Goal: Information Seeking & Learning: Learn about a topic

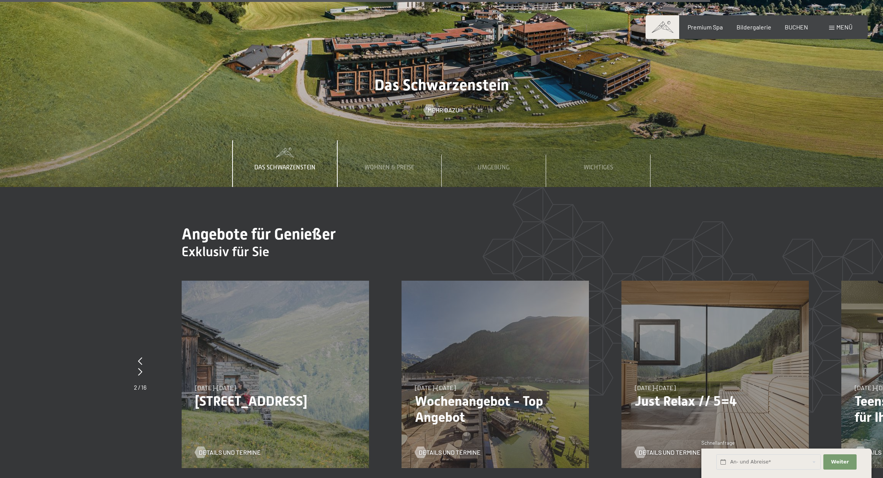
scroll to position [3228, 0]
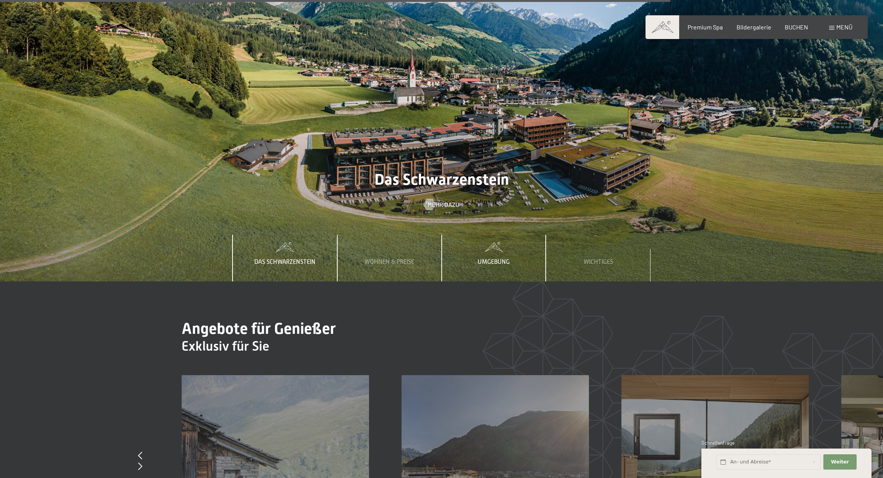
click at [499, 259] on span "Umgebung" at bounding box center [494, 262] width 32 height 7
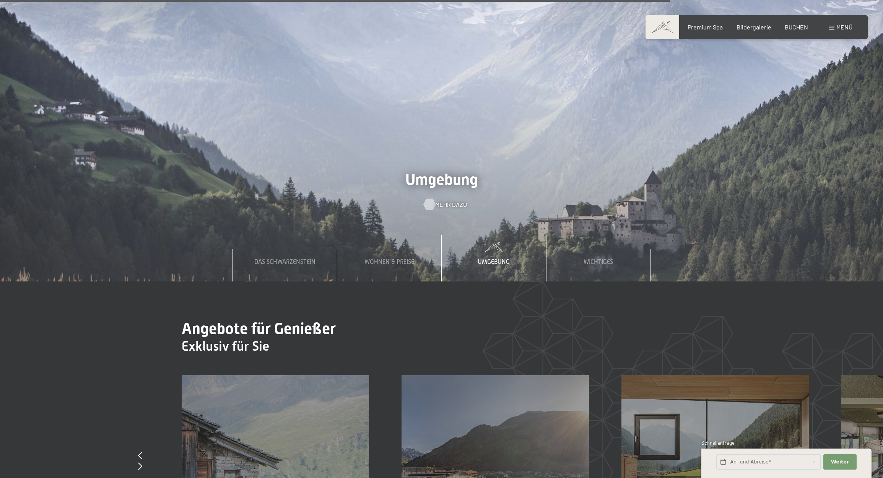
click at [445, 200] on span "Mehr dazu" at bounding box center [451, 204] width 32 height 8
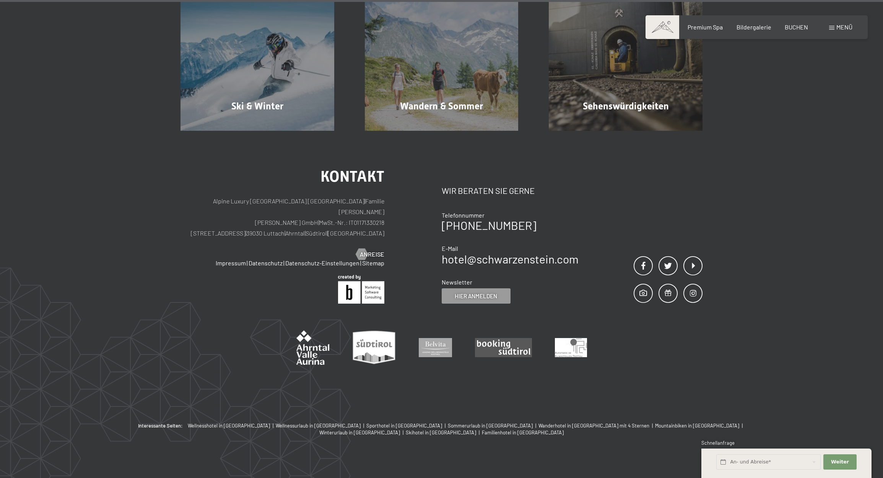
scroll to position [2910, 0]
click at [832, 31] on div "Buchen Anfragen Premium Spa Bildergalerie BUCHEN Menü DE IT EN Gutschein Bilder…" at bounding box center [757, 27] width 192 height 8
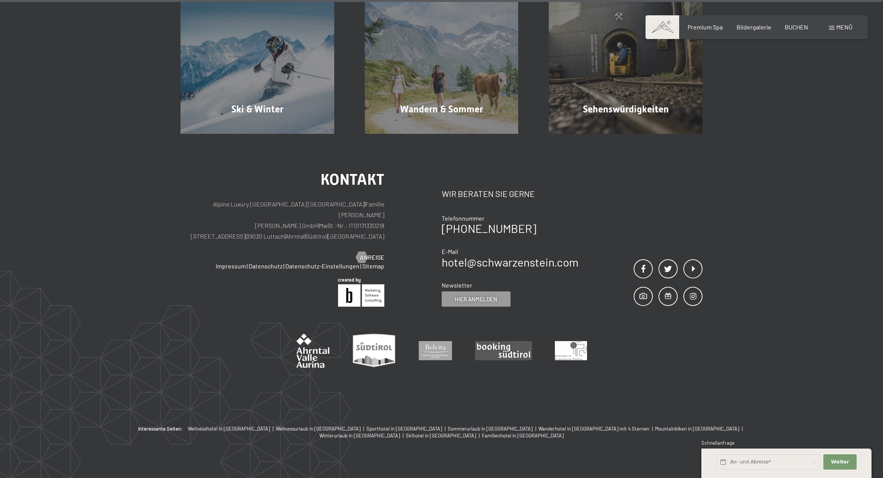
scroll to position [2908, 0]
click at [833, 31] on div "Menü" at bounding box center [840, 27] width 23 height 8
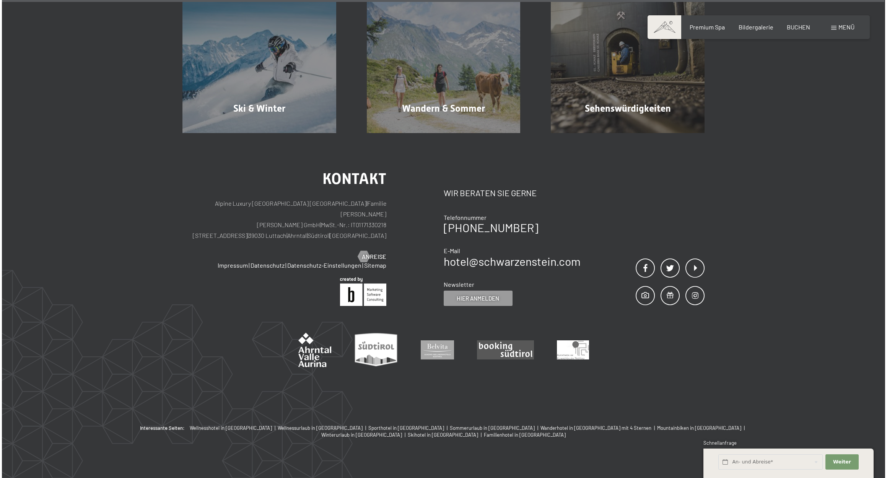
scroll to position [2907, 0]
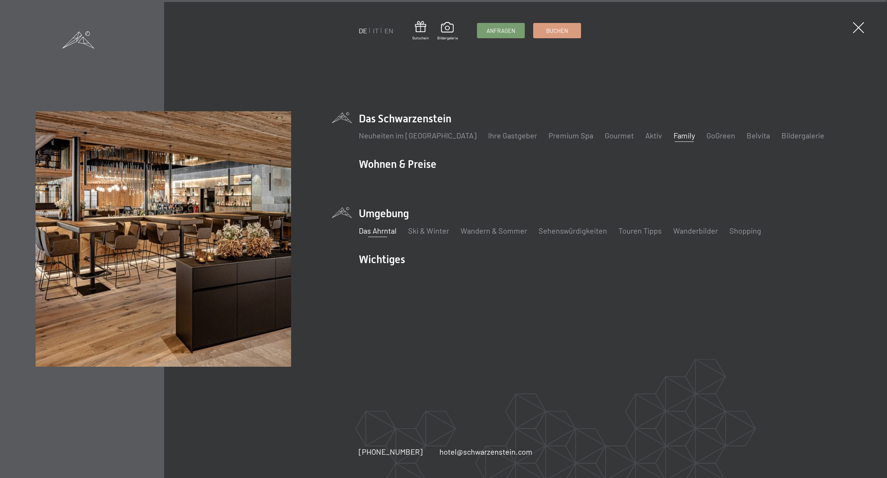
click at [673, 137] on link "Family" at bounding box center [683, 135] width 21 height 9
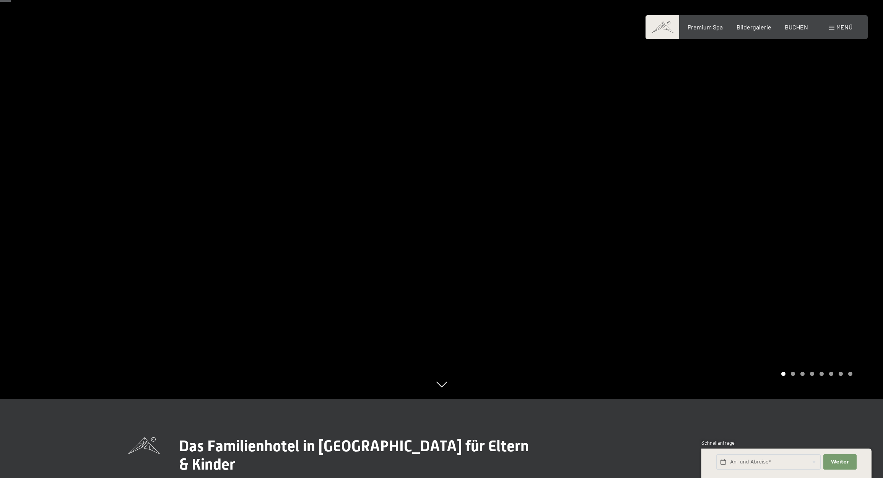
scroll to position [80, 0]
click at [835, 172] on div at bounding box center [663, 159] width 442 height 478
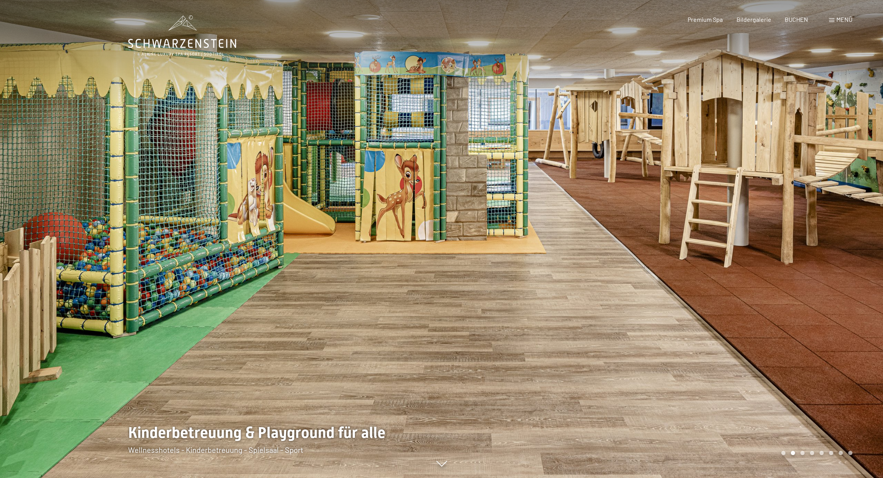
scroll to position [0, 0]
click at [776, 274] on div at bounding box center [663, 239] width 442 height 478
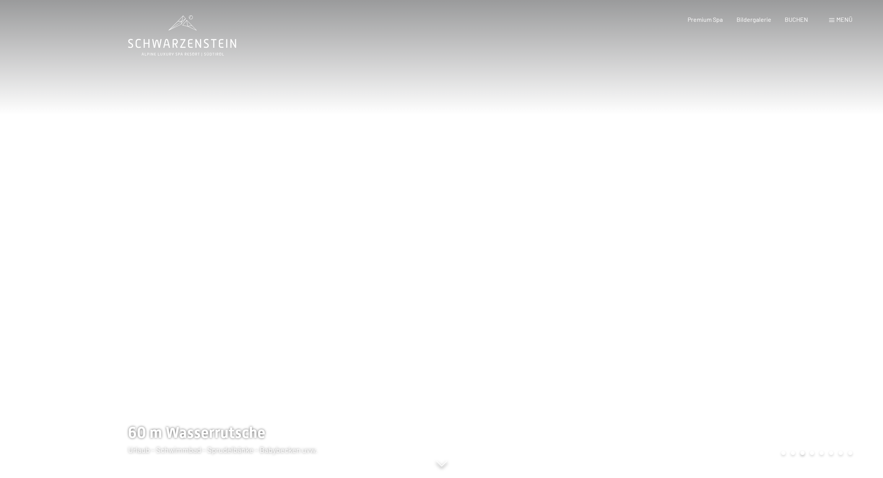
scroll to position [0, 0]
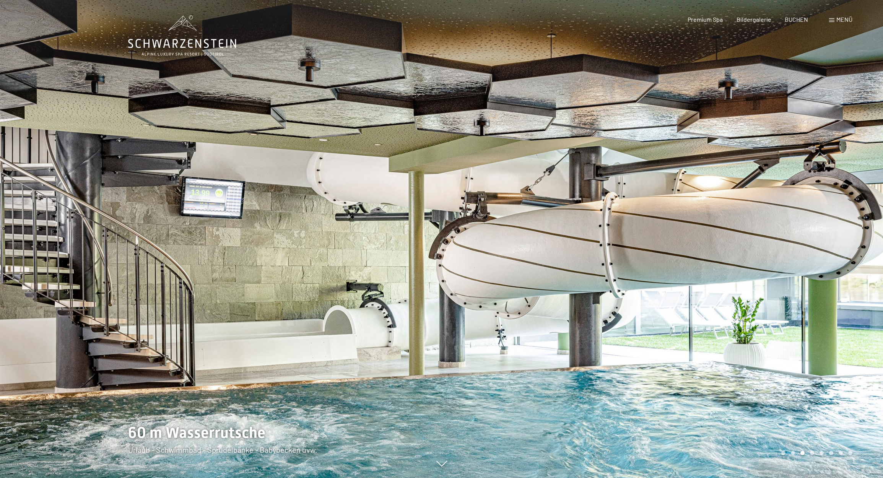
click at [776, 274] on div at bounding box center [663, 239] width 442 height 478
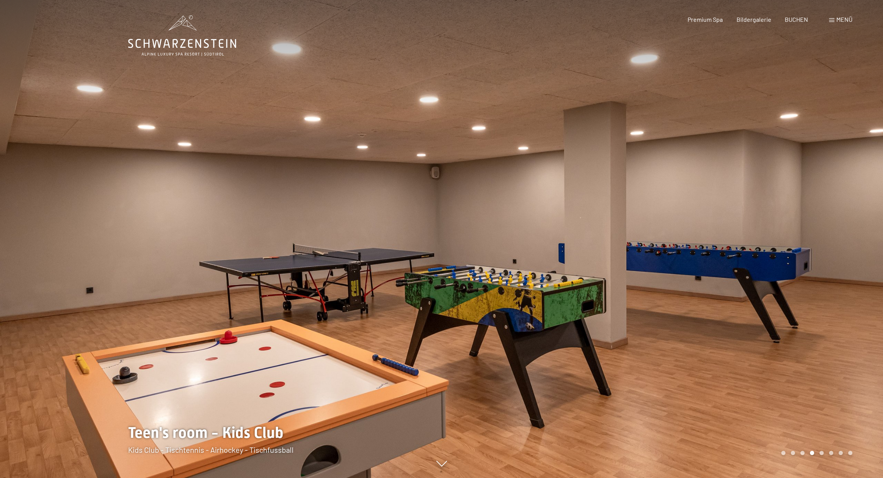
click at [776, 274] on div at bounding box center [663, 239] width 442 height 478
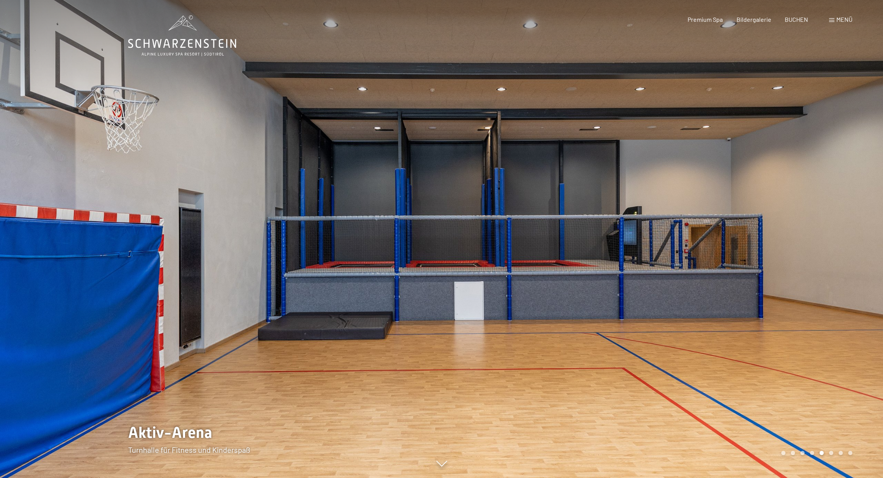
click at [776, 274] on div at bounding box center [663, 239] width 442 height 478
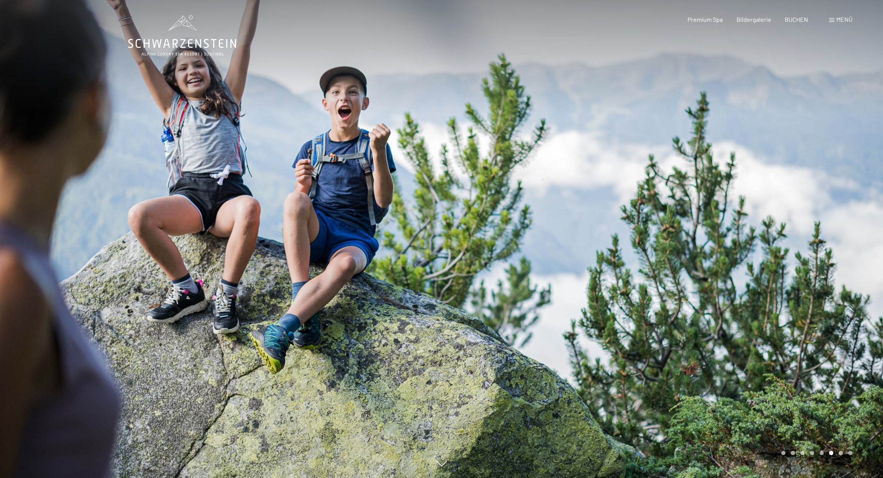
click at [776, 274] on div at bounding box center [663, 239] width 442 height 478
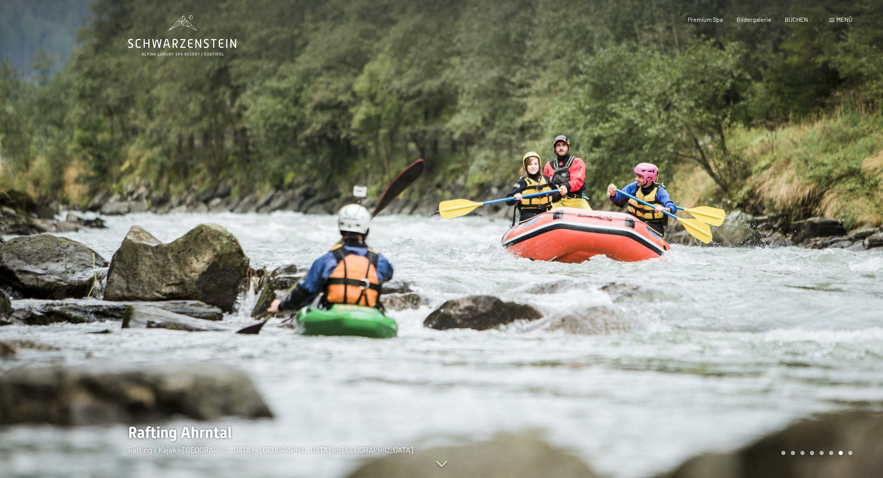
click at [776, 274] on div at bounding box center [663, 239] width 442 height 478
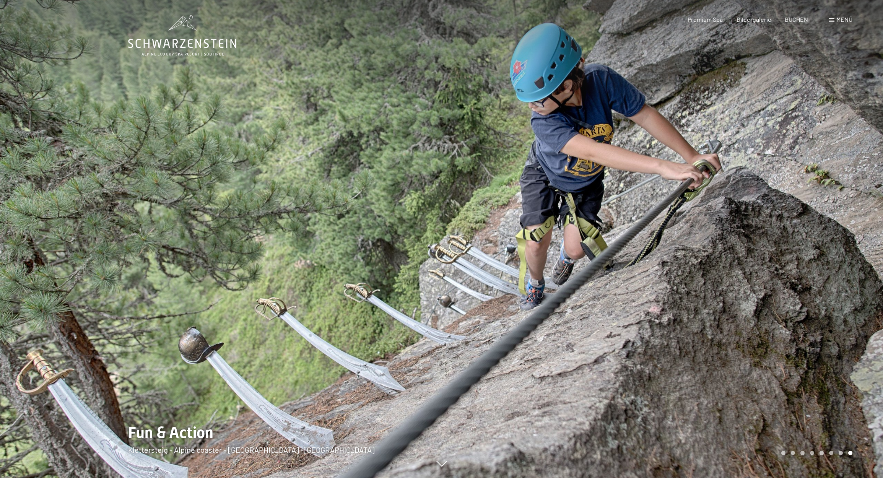
click at [776, 274] on div at bounding box center [663, 239] width 442 height 478
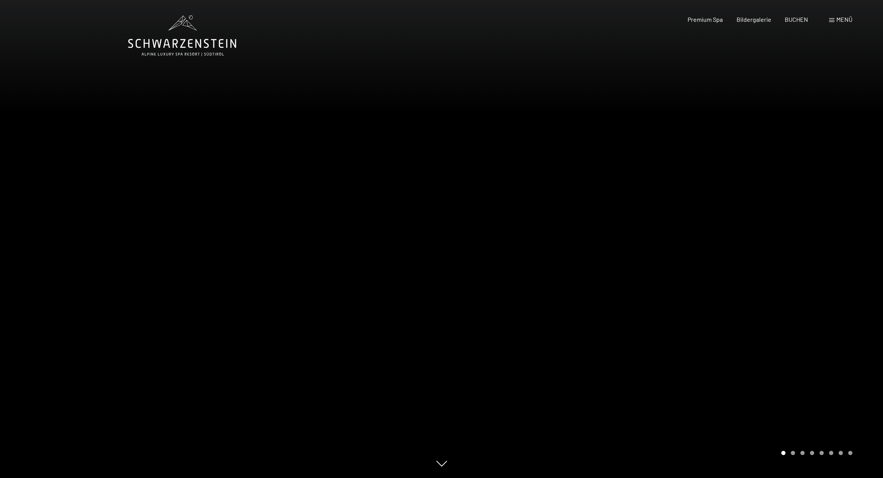
click at [776, 274] on div at bounding box center [663, 239] width 442 height 478
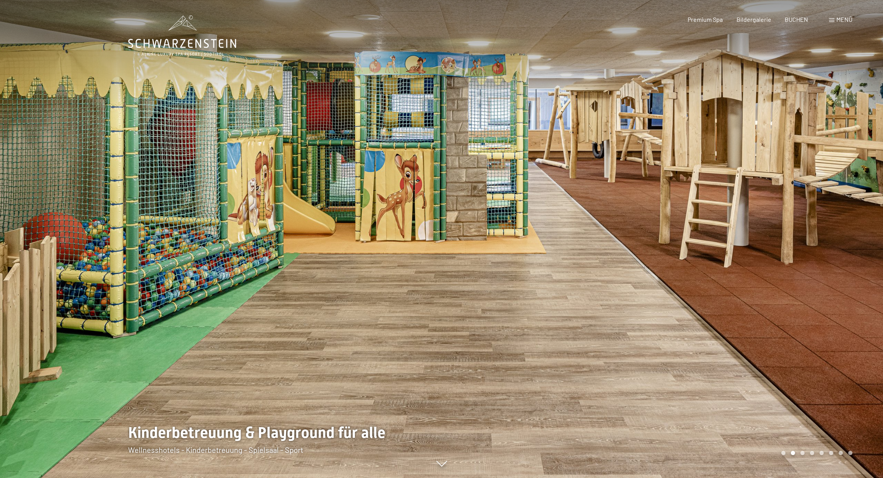
click at [776, 274] on div at bounding box center [663, 239] width 442 height 478
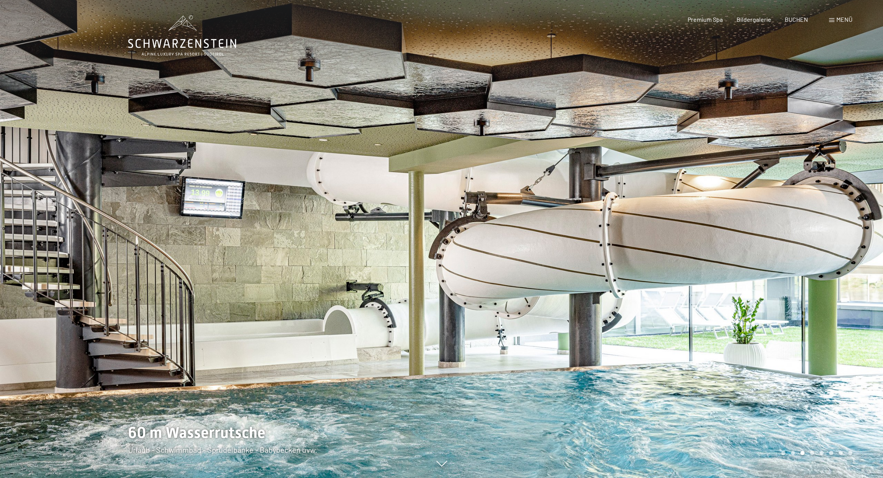
click at [776, 274] on div at bounding box center [663, 239] width 442 height 478
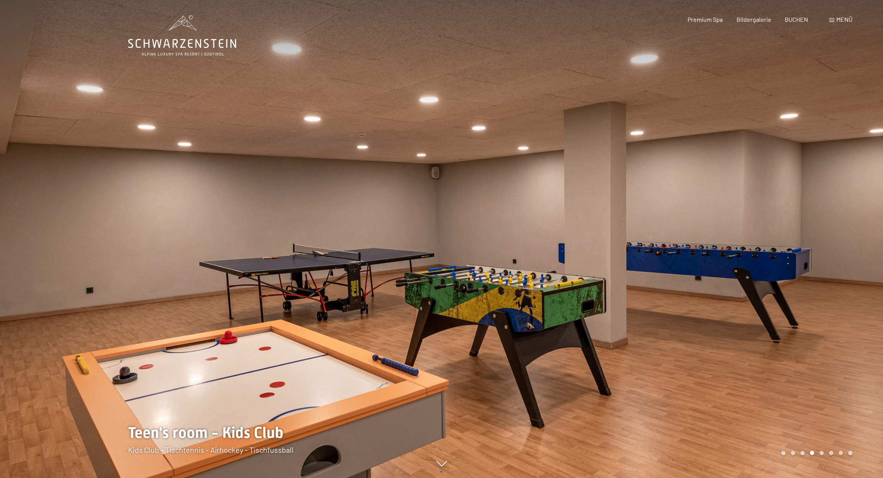
click at [776, 274] on div at bounding box center [663, 239] width 442 height 478
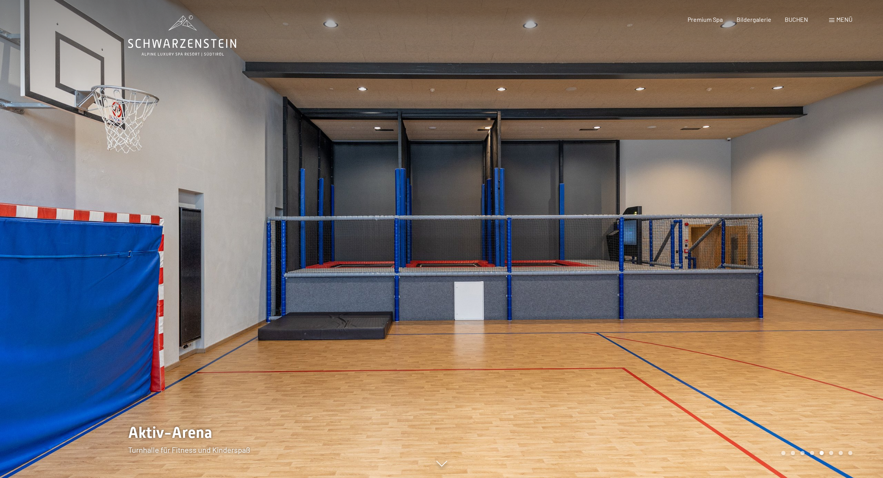
click at [776, 274] on div at bounding box center [663, 239] width 442 height 478
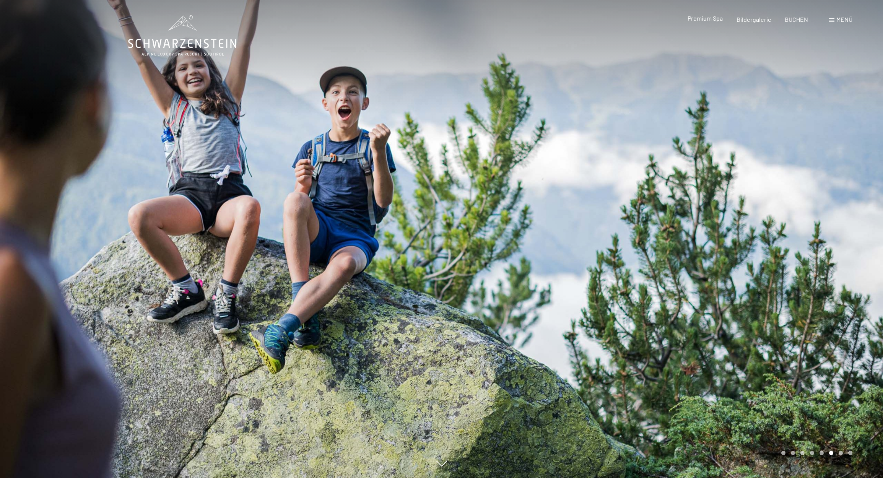
click at [717, 20] on span "Premium Spa" at bounding box center [705, 18] width 35 height 7
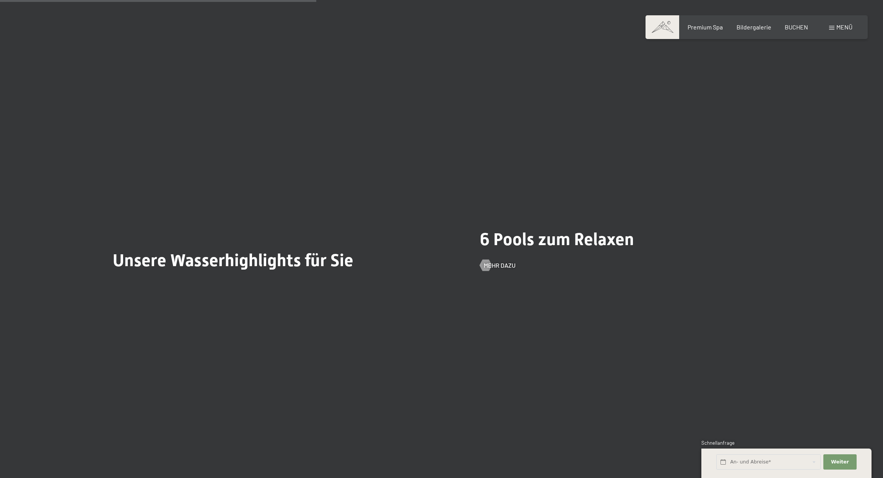
scroll to position [2207, 0]
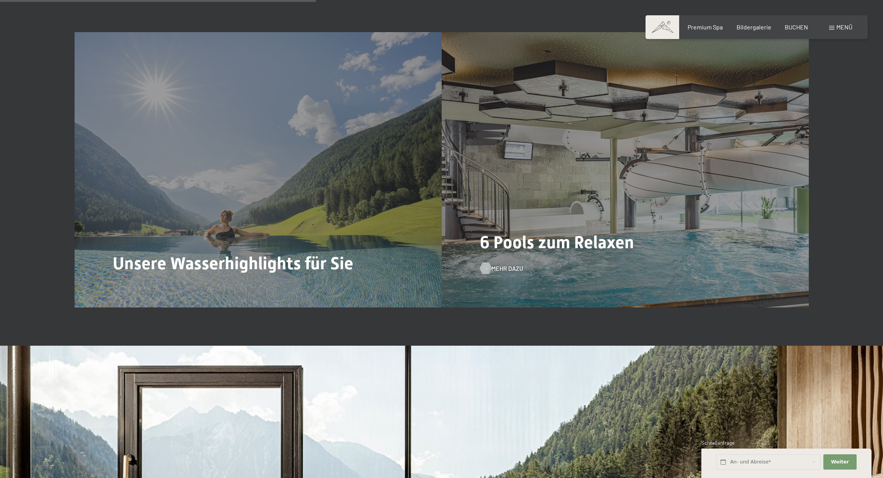
click at [506, 265] on span "Mehr dazu" at bounding box center [507, 268] width 32 height 8
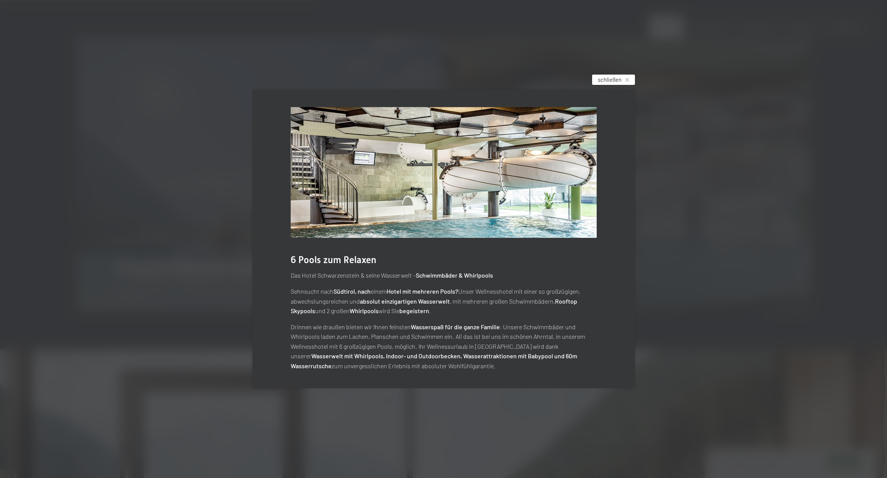
click at [615, 84] on span "schließen" at bounding box center [610, 80] width 24 height 8
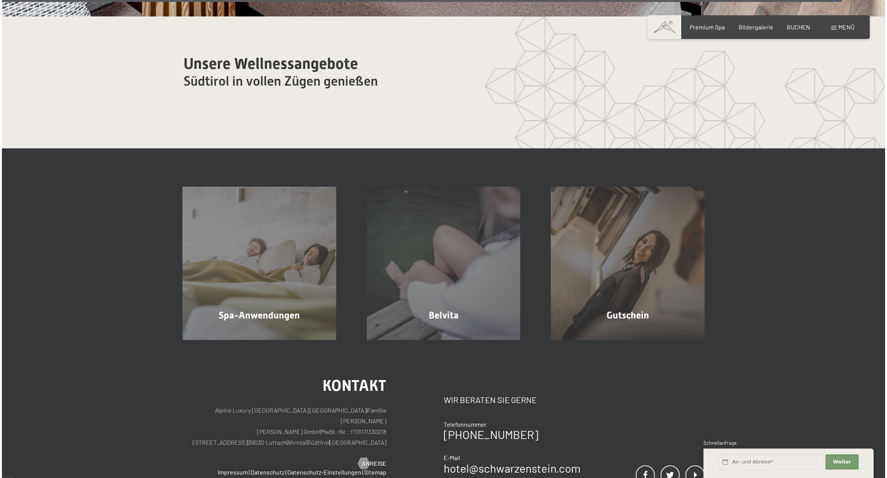
scroll to position [5241, 0]
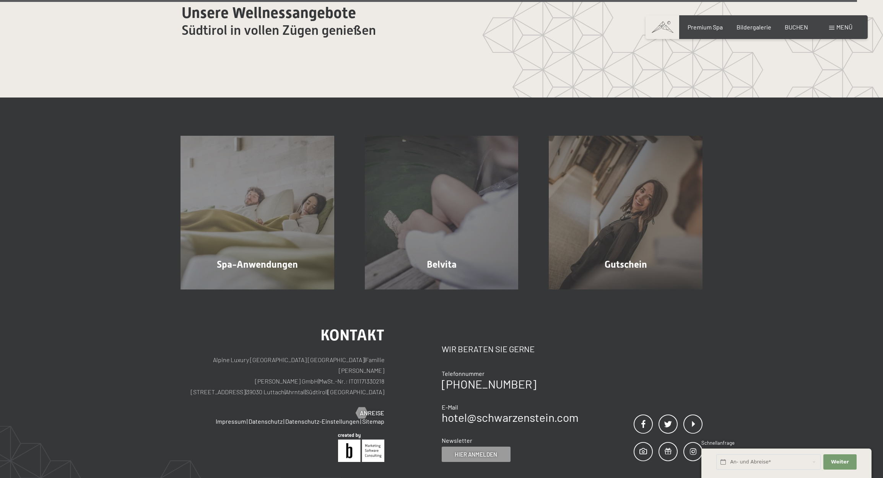
click at [833, 29] on span at bounding box center [831, 28] width 5 height 4
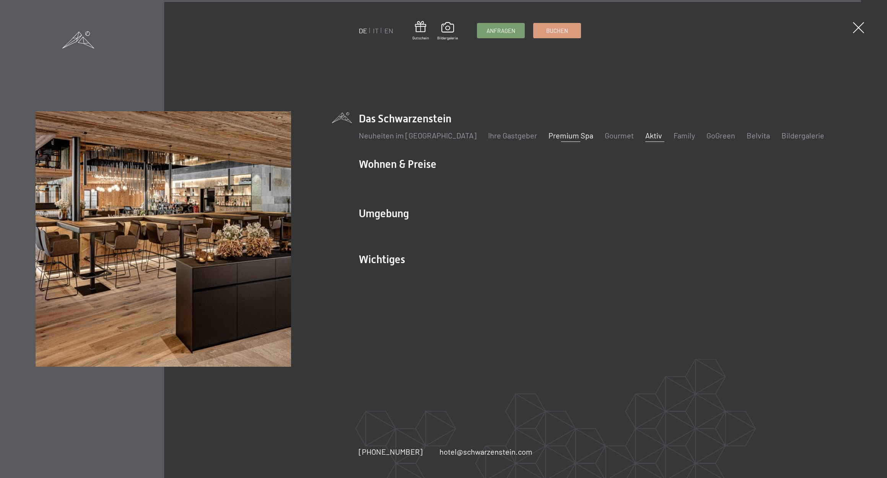
click at [645, 134] on link "Aktiv" at bounding box center [653, 135] width 17 height 9
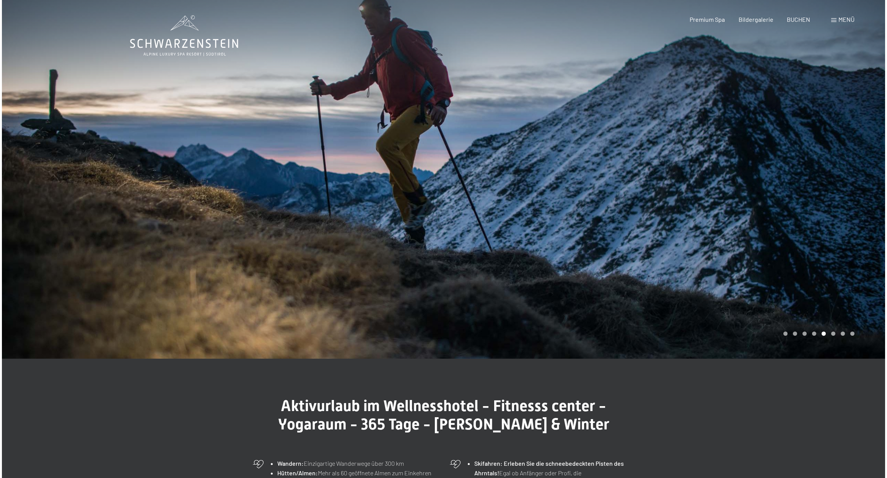
scroll to position [0, 0]
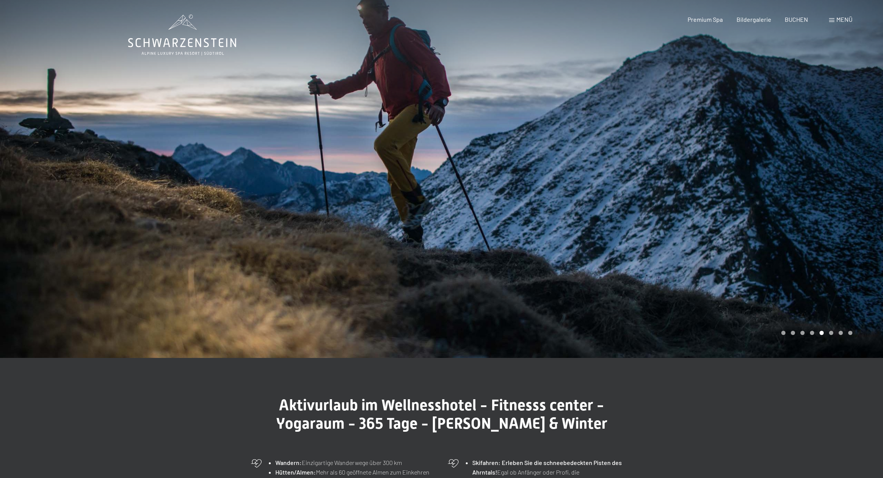
click at [830, 23] on div "Menü" at bounding box center [840, 19] width 23 height 8
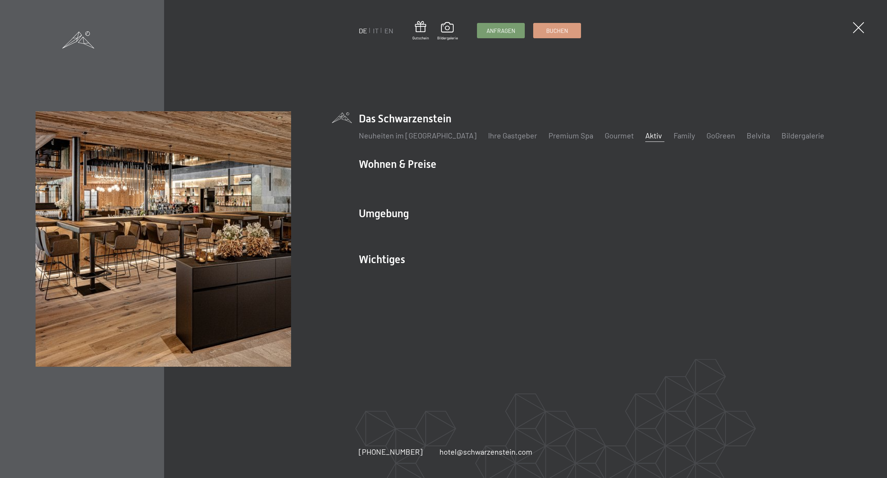
scroll to position [0, 0]
click at [445, 135] on link "Neuheiten im [GEOGRAPHIC_DATA]" at bounding box center [418, 135] width 118 height 9
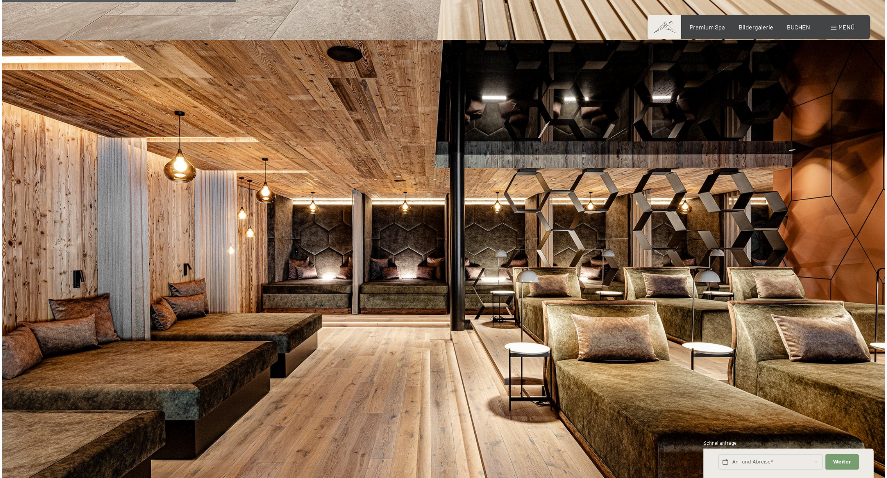
scroll to position [942, 0]
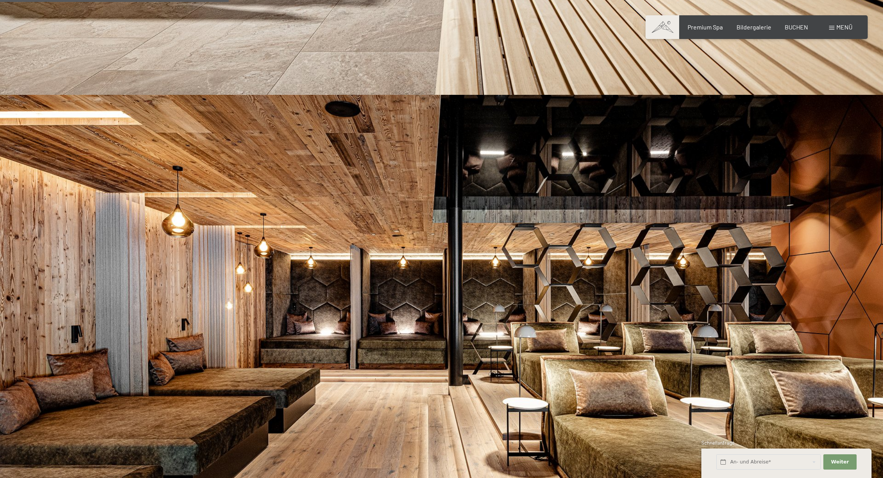
click at [837, 29] on span "Menü" at bounding box center [844, 26] width 16 height 7
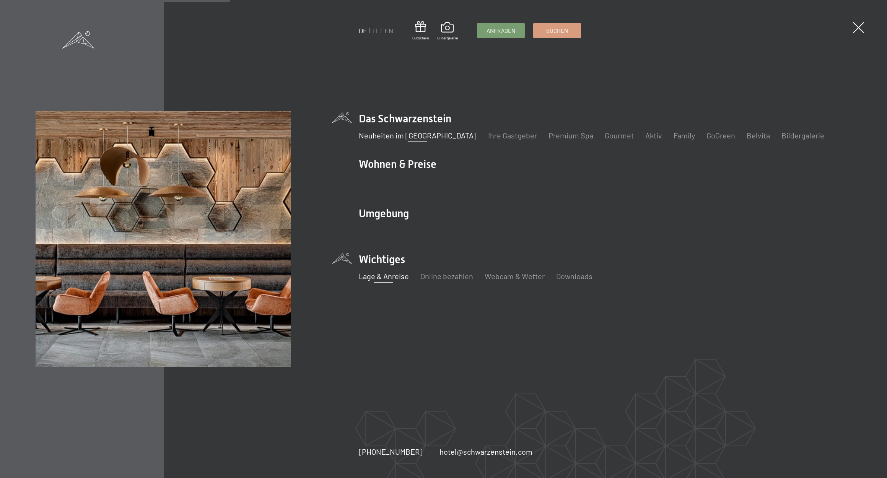
click at [391, 277] on link "Lage & Anreise" at bounding box center [384, 276] width 50 height 9
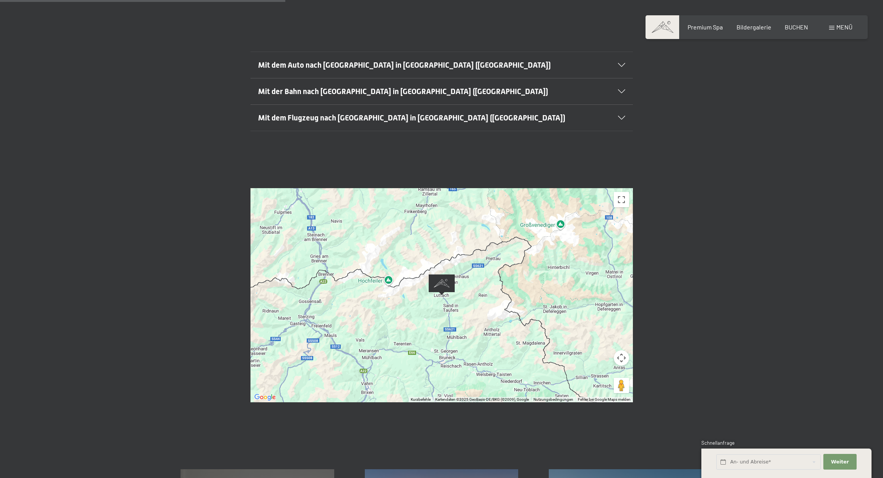
scroll to position [215, 0]
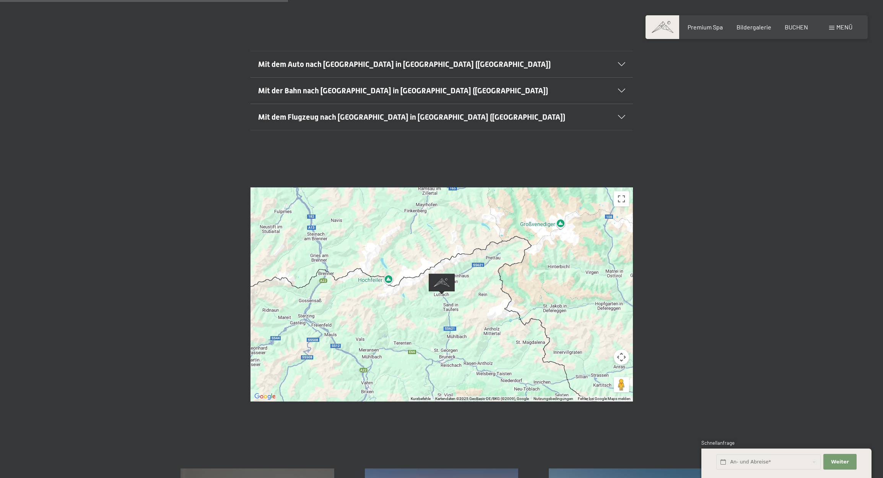
click at [507, 284] on div at bounding box center [442, 294] width 382 height 214
click at [627, 191] on button "Vollbildansicht ein/aus" at bounding box center [621, 198] width 15 height 15
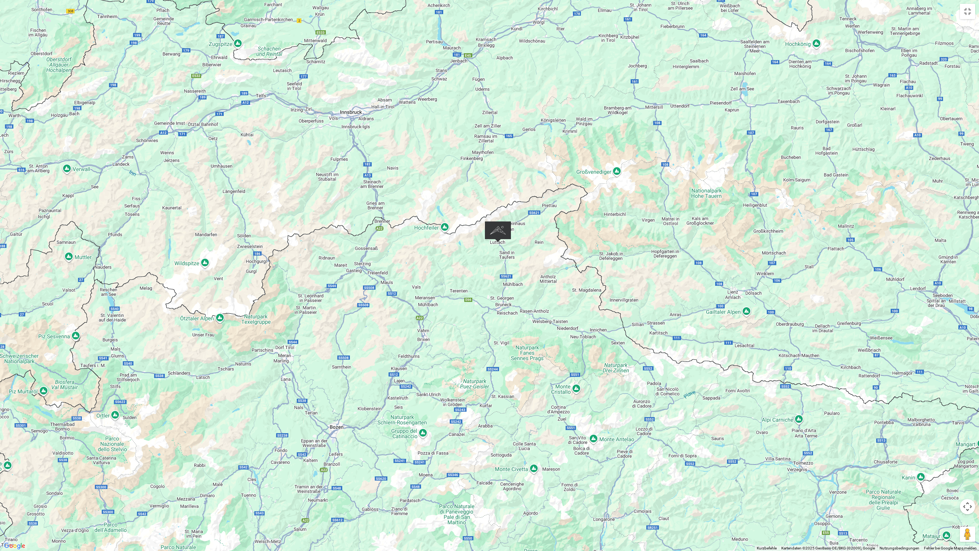
drag, startPoint x: 564, startPoint y: 295, endPoint x: 573, endPoint y: 263, distance: 33.6
click at [573, 263] on div at bounding box center [489, 275] width 979 height 551
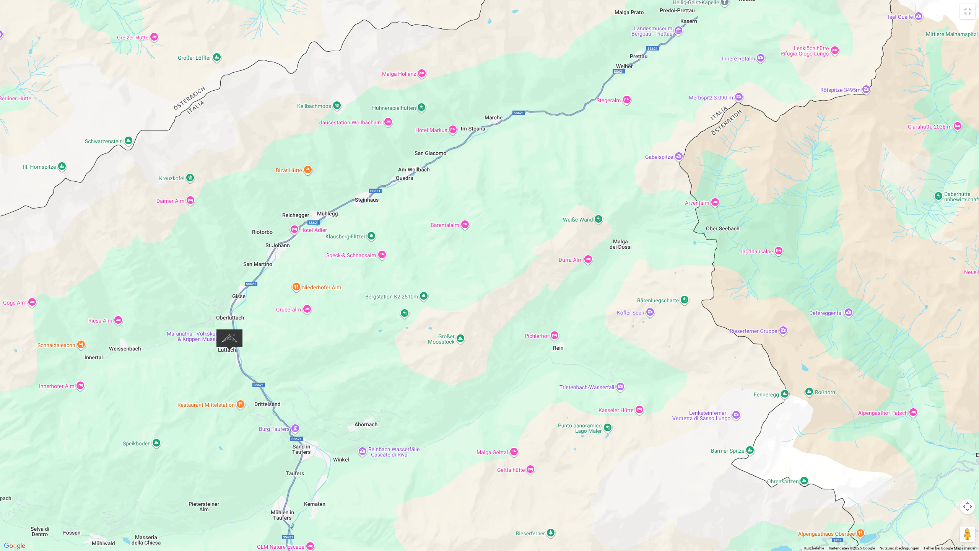
click at [386, 452] on div at bounding box center [489, 275] width 979 height 551
click at [402, 395] on button "Schließen" at bounding box center [399, 390] width 18 height 18
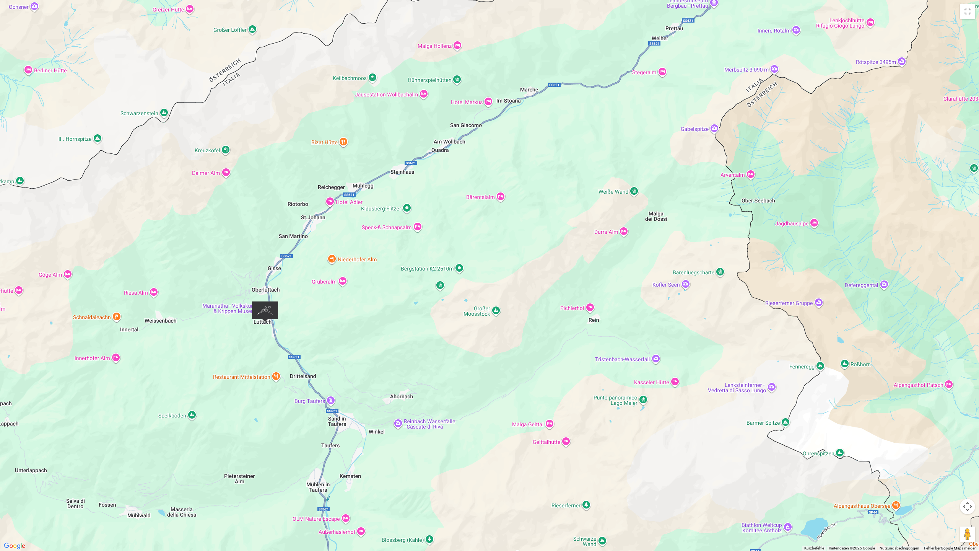
drag, startPoint x: 602, startPoint y: 191, endPoint x: 637, endPoint y: 163, distance: 44.6
click at [637, 163] on div at bounding box center [489, 275] width 979 height 551
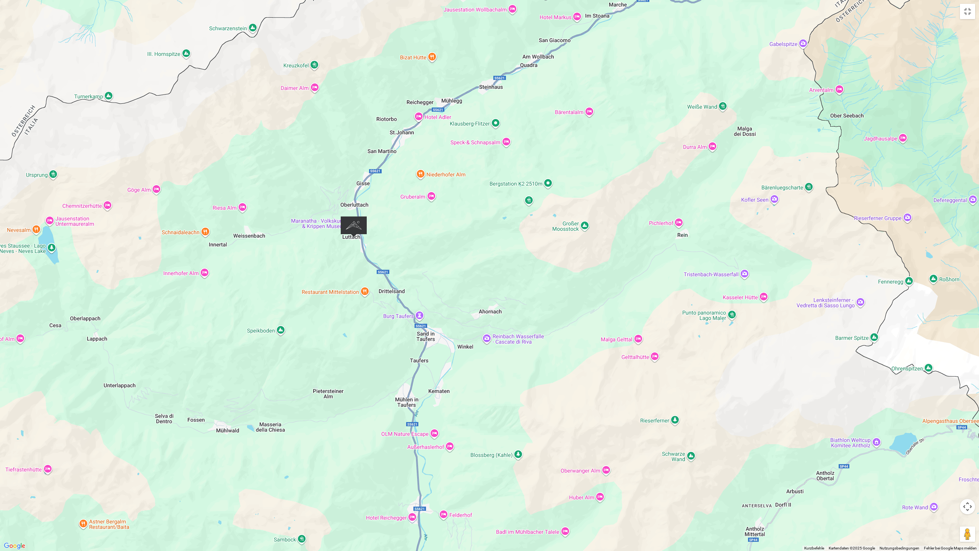
drag, startPoint x: 421, startPoint y: 265, endPoint x: 434, endPoint y: 234, distance: 33.8
click at [434, 234] on div at bounding box center [489, 275] width 979 height 551
click at [54, 249] on div at bounding box center [489, 275] width 979 height 551
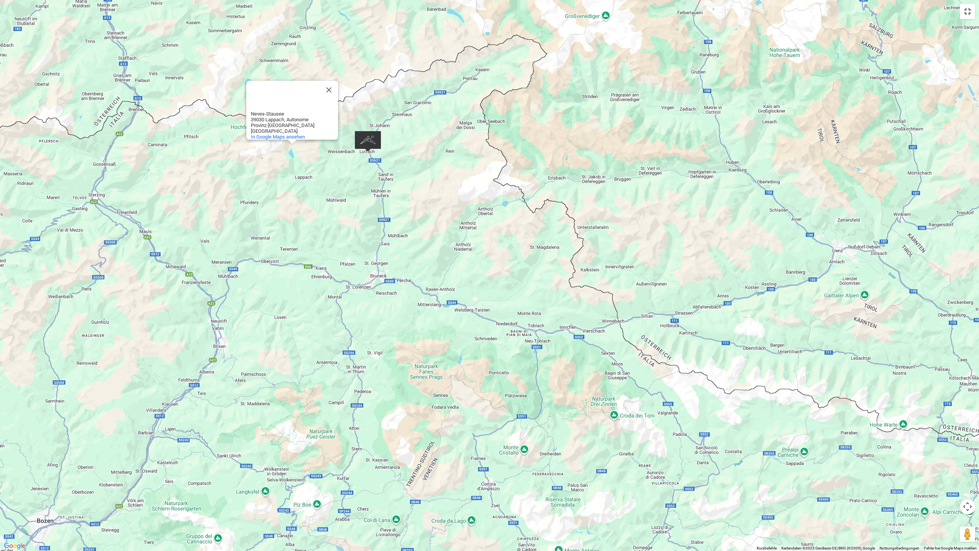
click at [883, 16] on button "Vollbildansicht ein/aus" at bounding box center [967, 11] width 15 height 15
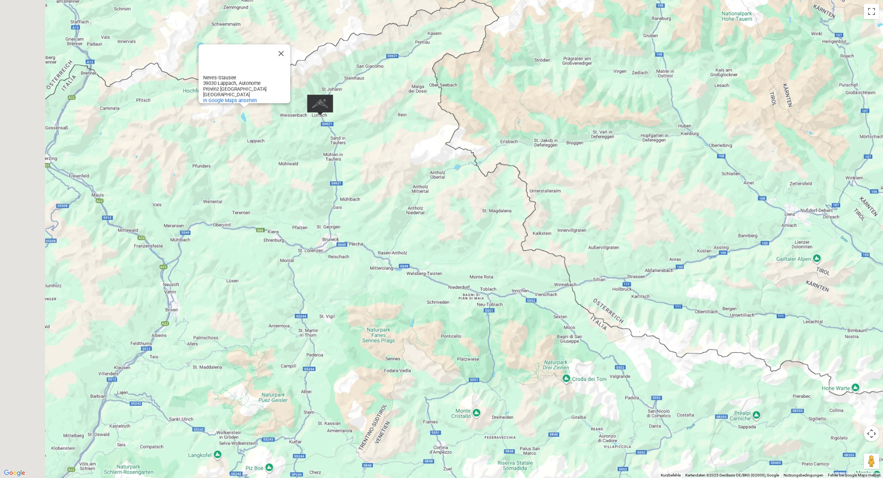
scroll to position [595, 0]
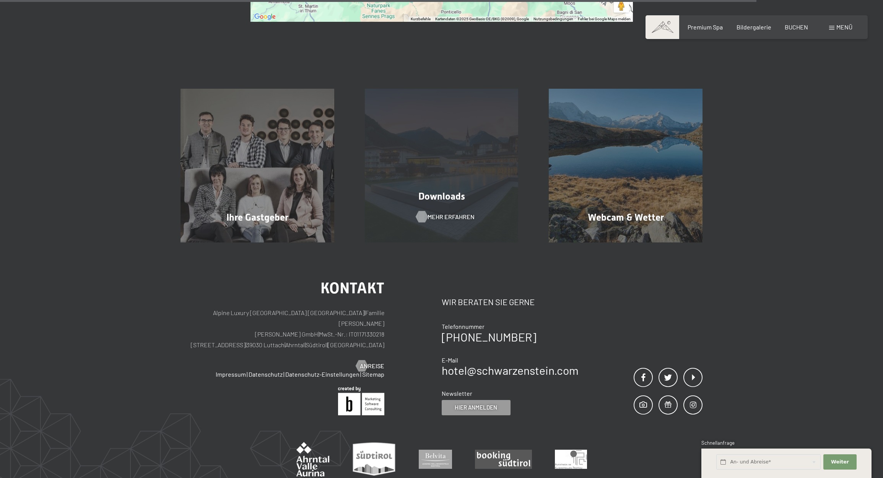
click at [436, 213] on span "Mehr erfahren" at bounding box center [451, 217] width 47 height 8
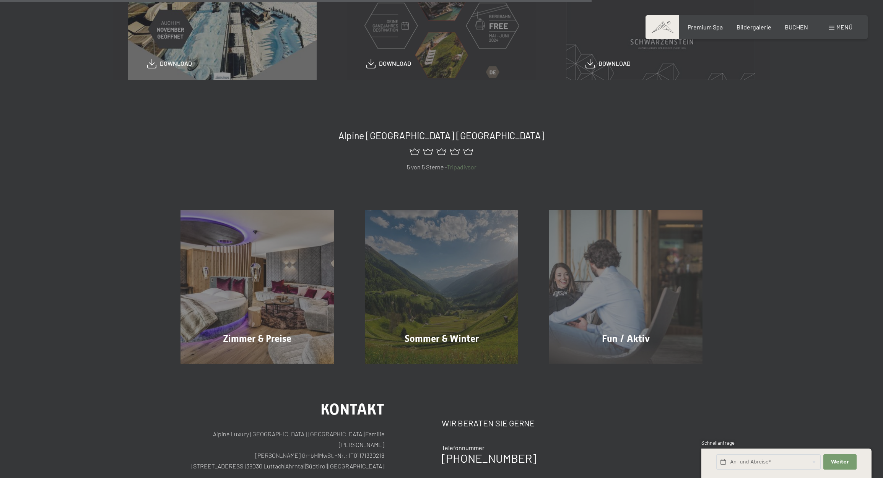
scroll to position [422, 0]
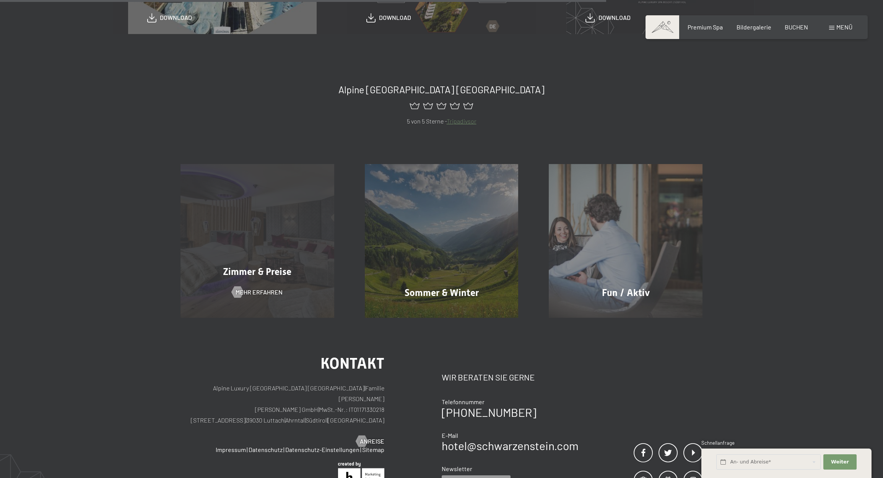
click at [325, 196] on div "Zimmer & Preise Mehr erfahren" at bounding box center [257, 241] width 184 height 154
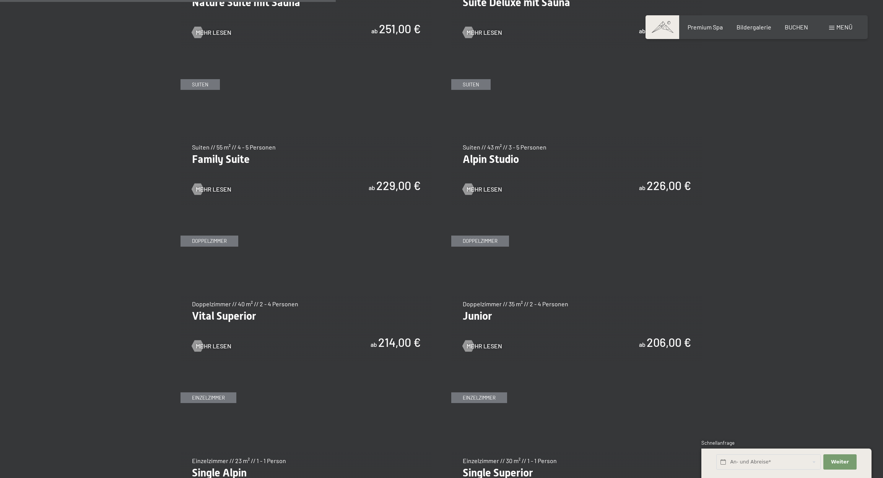
scroll to position [915, 0]
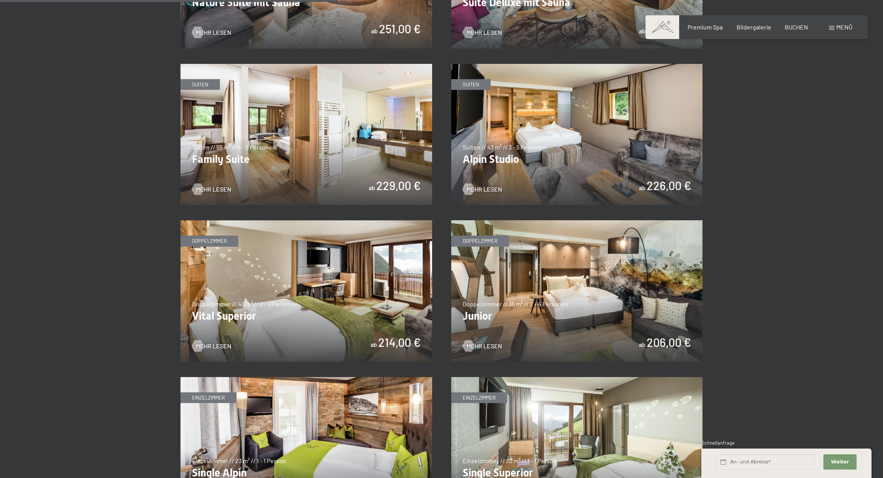
click at [395, 146] on img at bounding box center [307, 135] width 252 height 142
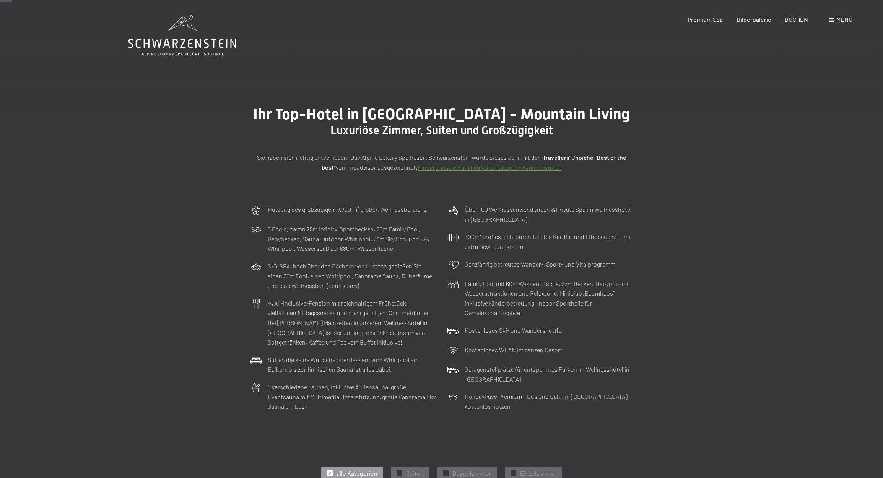
scroll to position [-4, 0]
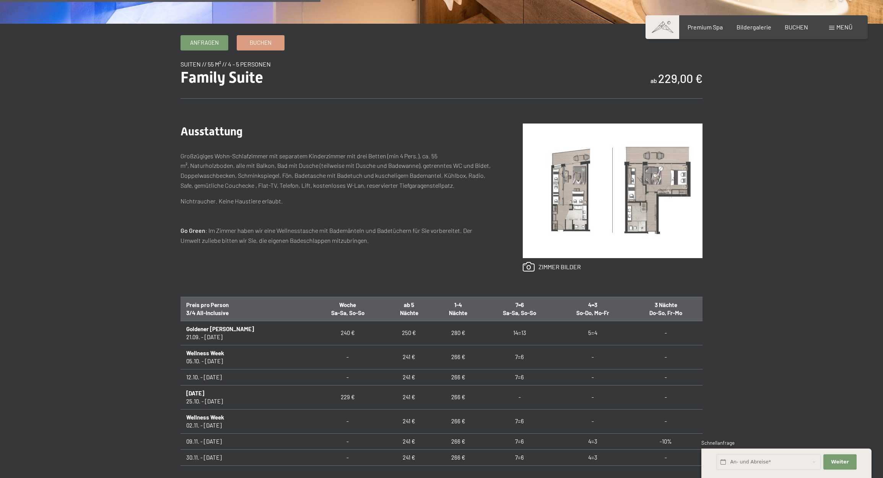
scroll to position [341, 0]
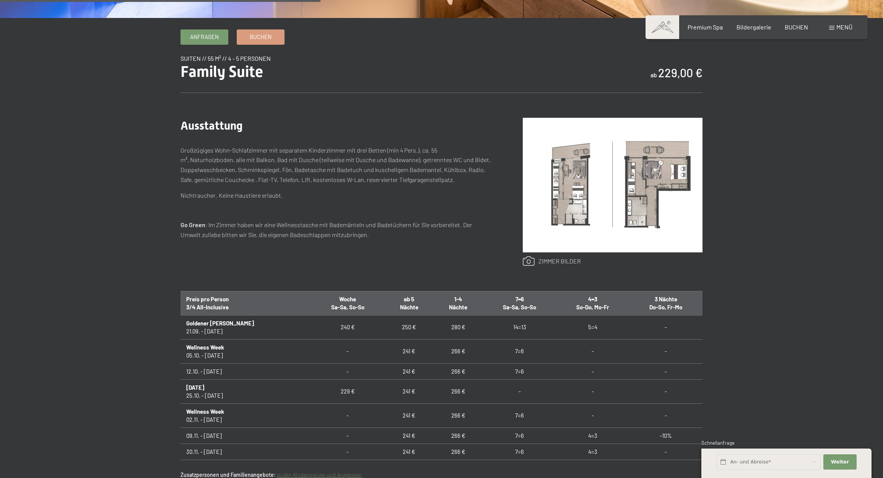
click at [551, 260] on link at bounding box center [552, 261] width 58 height 10
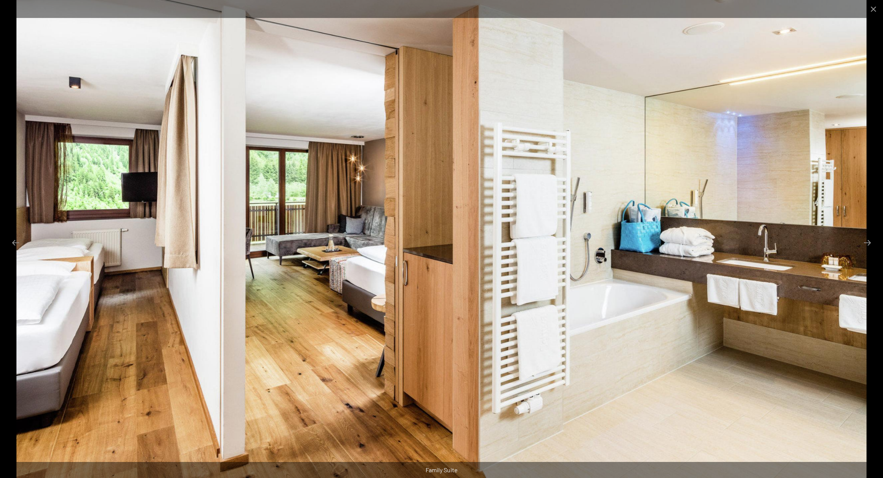
scroll to position [682, 0]
click at [864, 244] on button "Next slide" at bounding box center [867, 242] width 16 height 15
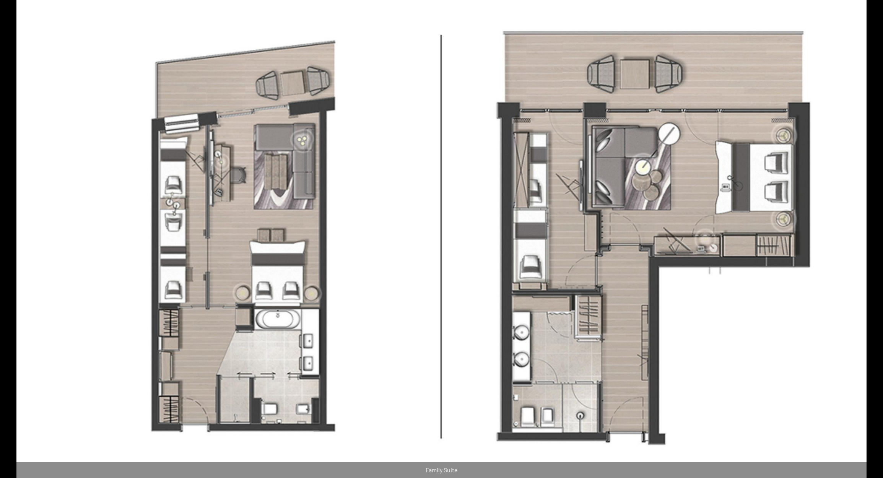
click at [864, 244] on button "Next slide" at bounding box center [871, 242] width 16 height 15
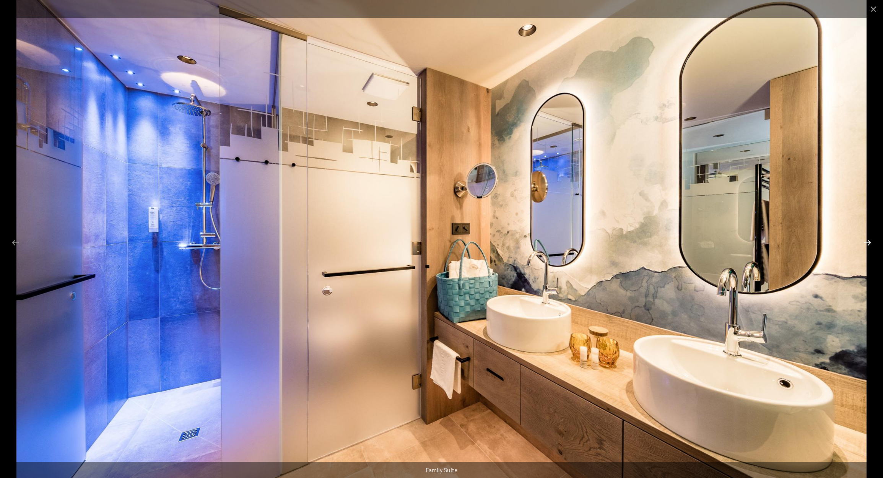
click at [864, 244] on button "Next slide" at bounding box center [867, 242] width 16 height 15
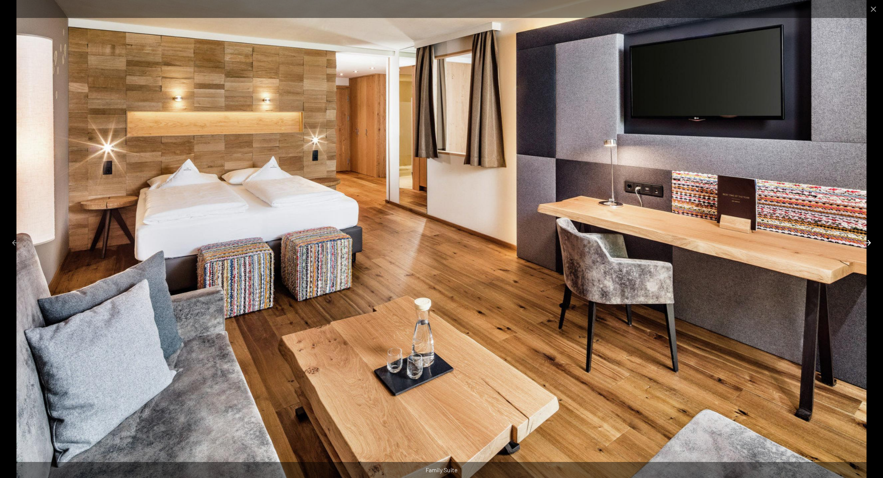
click at [864, 244] on button "Next slide" at bounding box center [867, 242] width 16 height 15
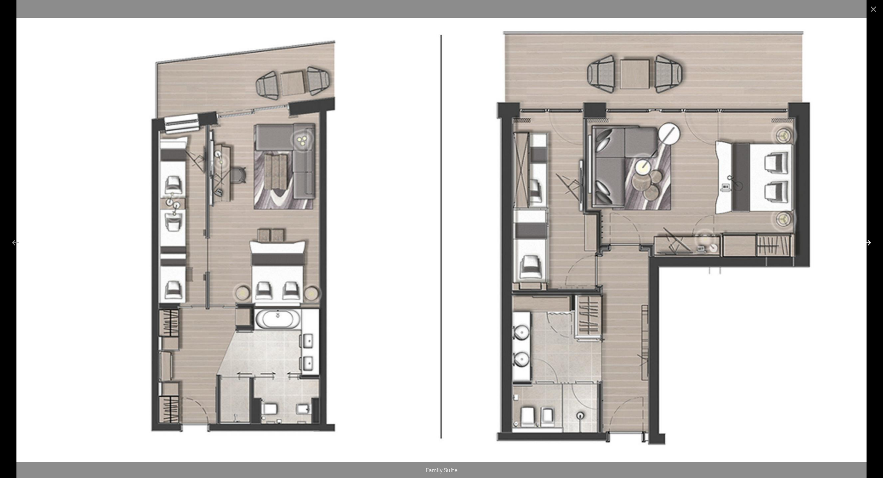
click at [864, 244] on button "Next slide" at bounding box center [867, 242] width 16 height 15
